Goal: Information Seeking & Learning: Find specific fact

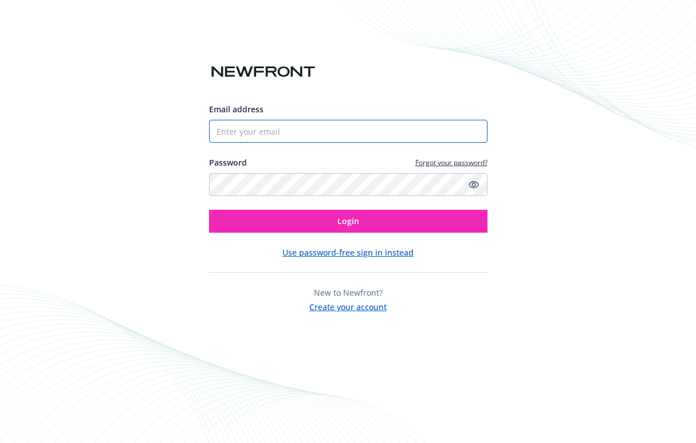
click at [230, 133] on input "Email address" at bounding box center [348, 131] width 278 height 23
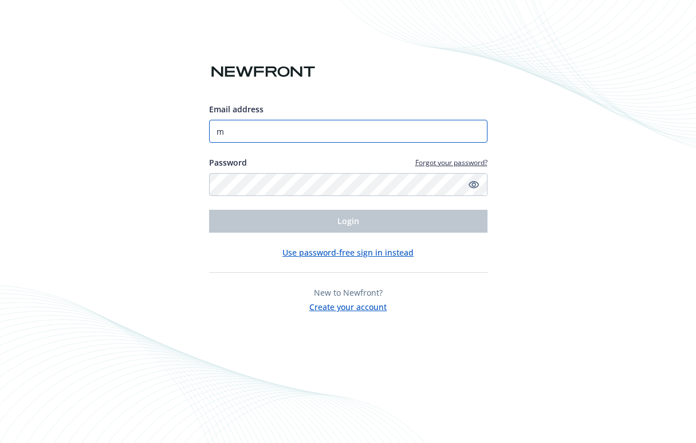
type input "[EMAIL_ADDRESS][DOMAIN_NAME]"
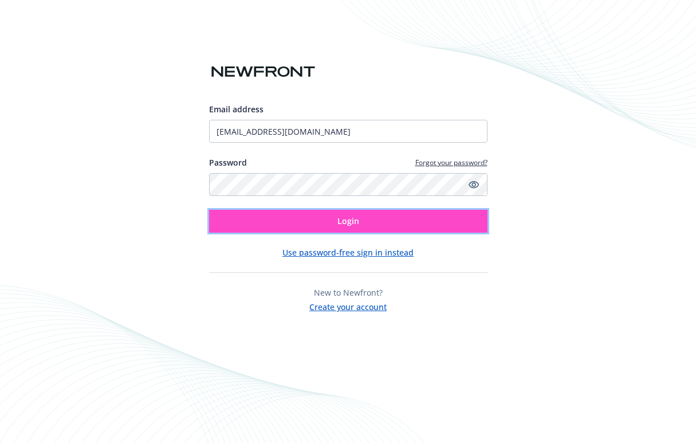
click at [318, 222] on button "Login" at bounding box center [348, 221] width 278 height 23
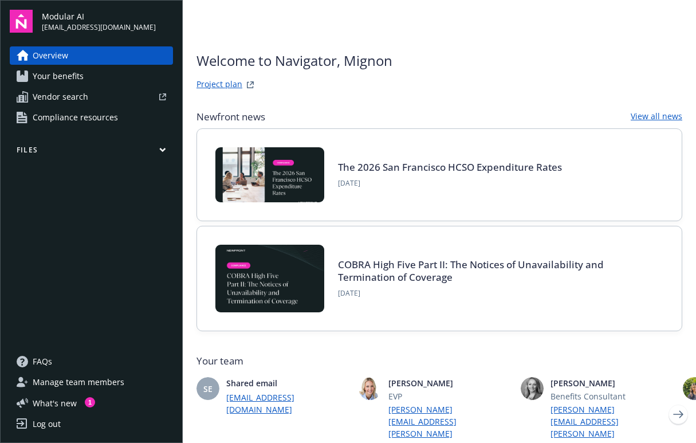
click at [65, 82] on span "Your benefits" at bounding box center [58, 76] width 51 height 18
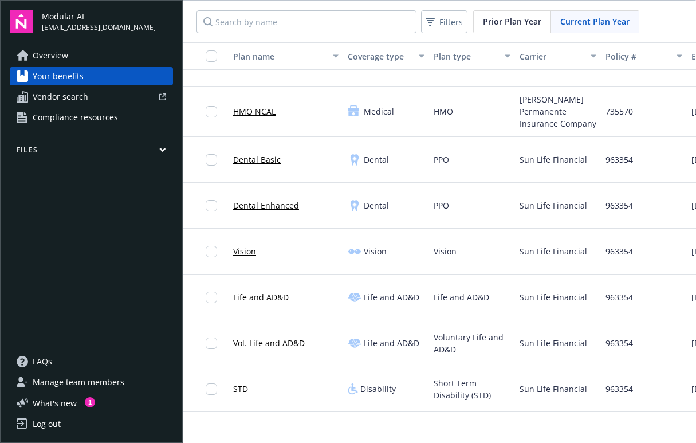
scroll to position [135, 0]
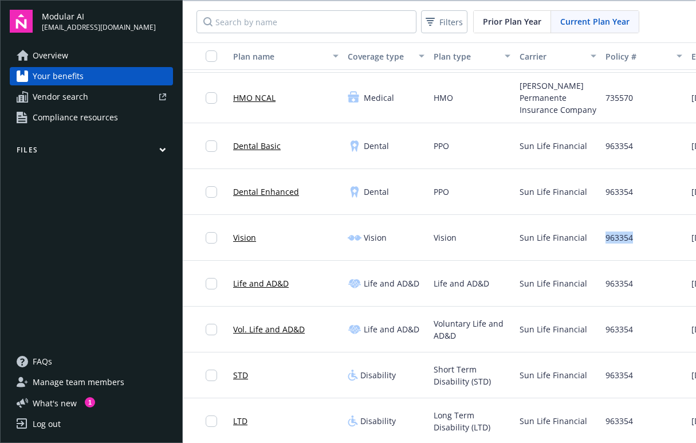
drag, startPoint x: 633, startPoint y: 231, endPoint x: 606, endPoint y: 234, distance: 27.1
click at [606, 234] on div "963354" at bounding box center [644, 238] width 86 height 46
copy span "963354"
